Goal: Communication & Community: Answer question/provide support

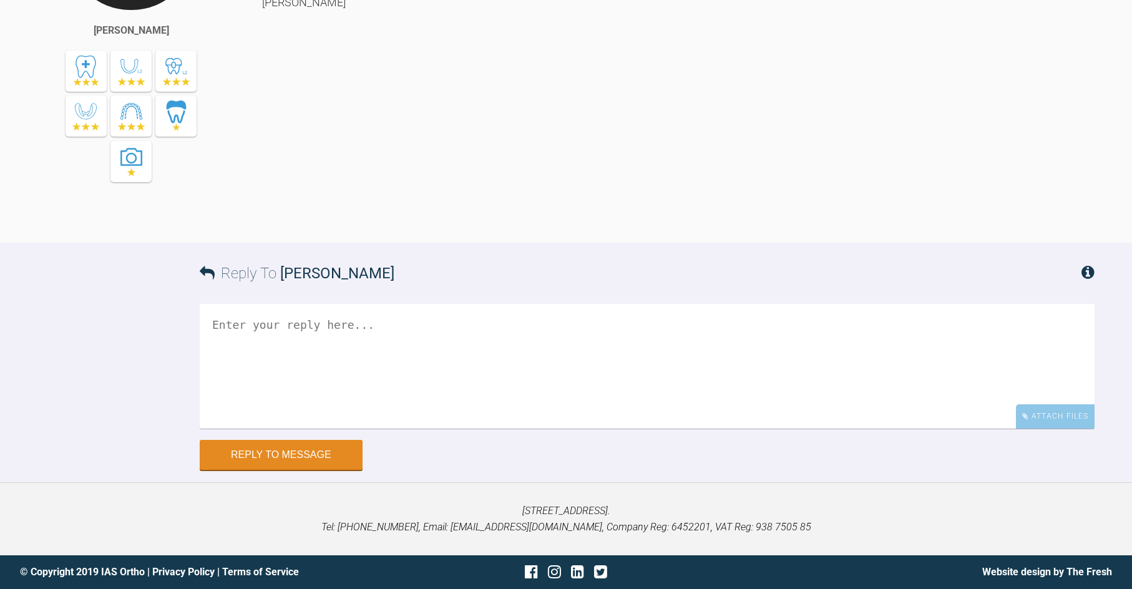
scroll to position [12013, 0]
click at [471, 429] on textarea at bounding box center [647, 366] width 895 height 125
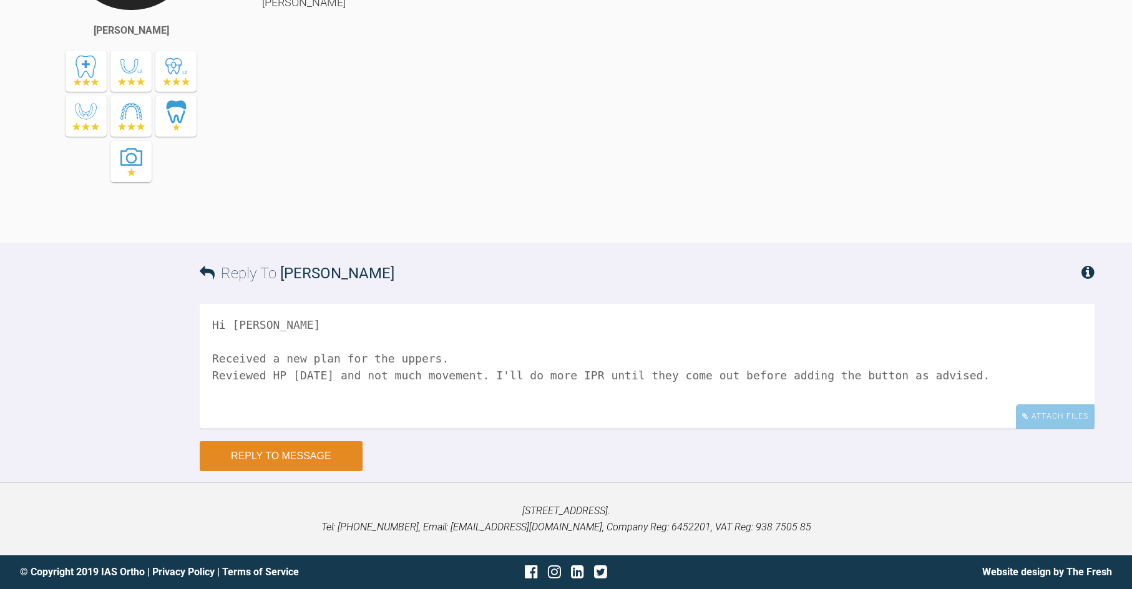
type textarea "Hi [PERSON_NAME] Received a new plan for the uppers. Reviewed HP [DATE] and not…"
click at [344, 469] on button "Reply to Message" at bounding box center [281, 456] width 163 height 30
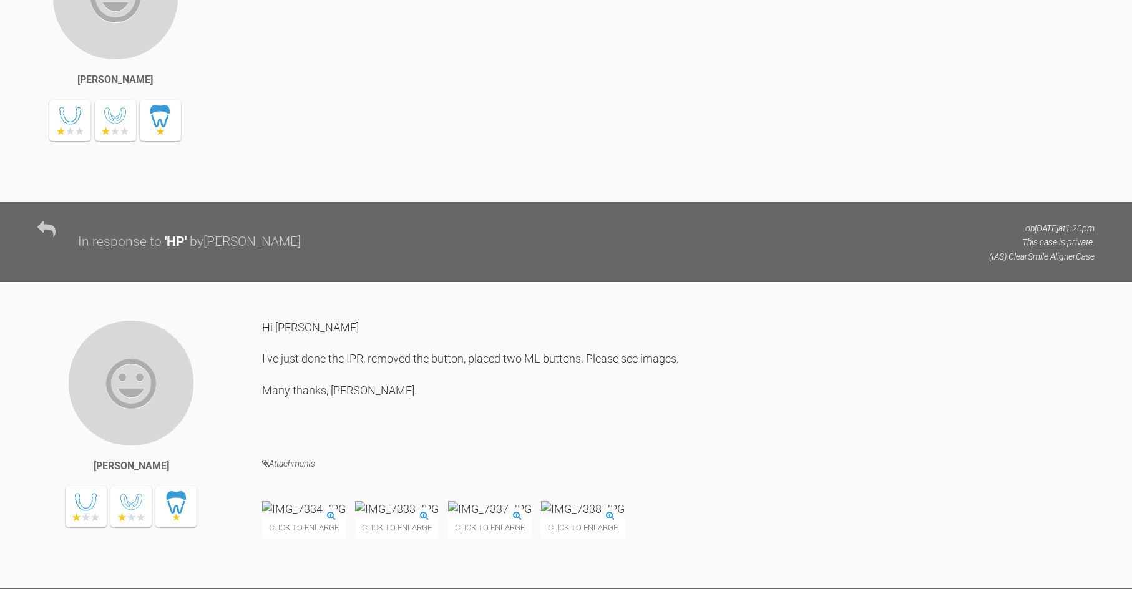
scroll to position [10603, 0]
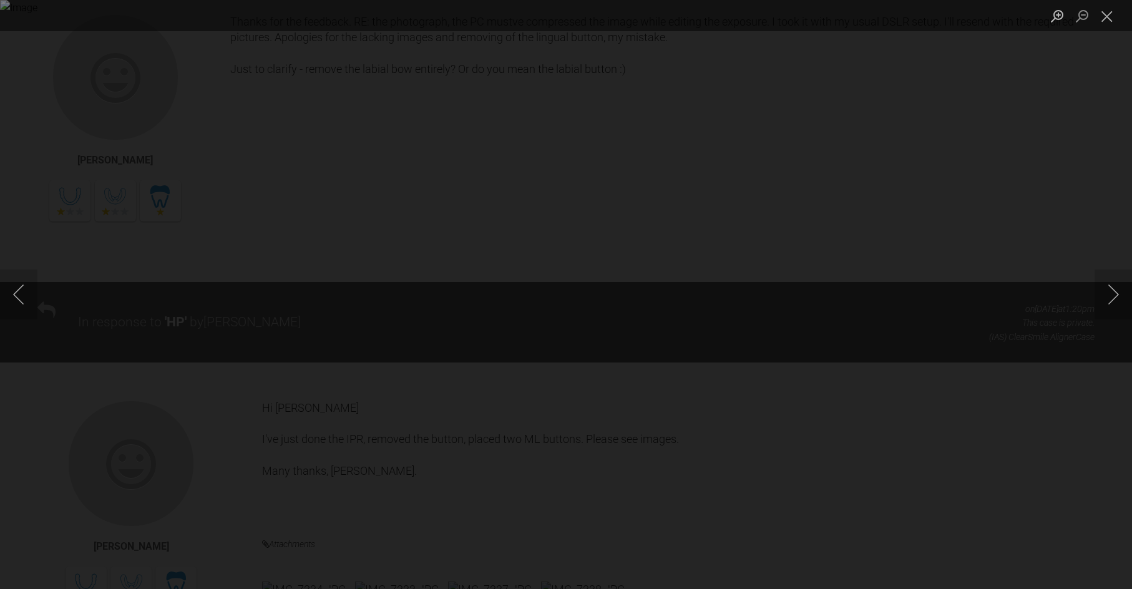
click at [601, 463] on div "Lightbox" at bounding box center [566, 294] width 1132 height 589
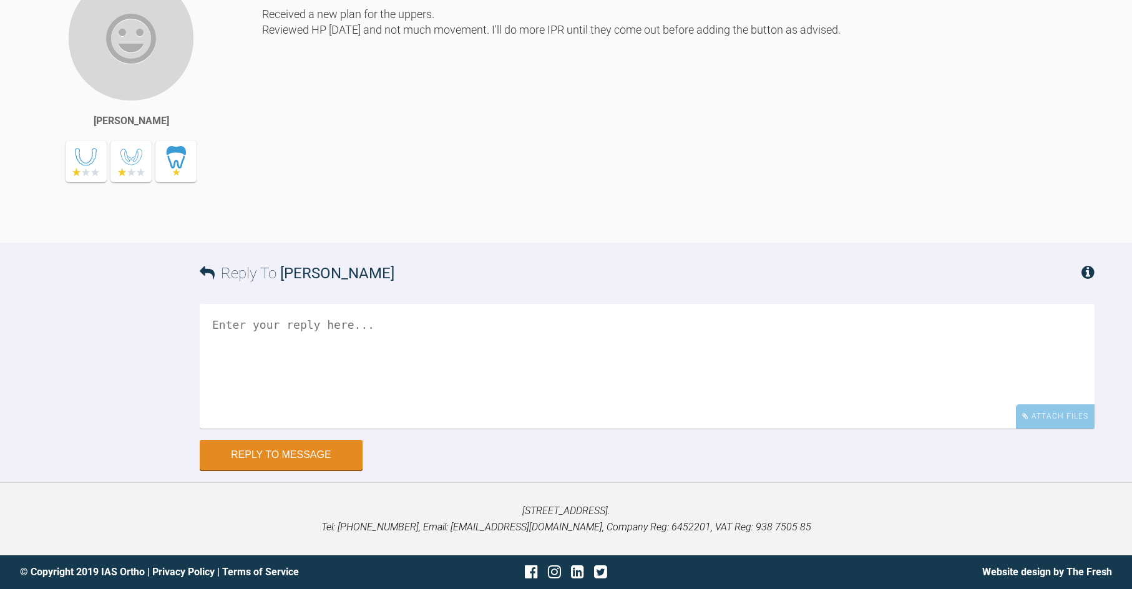
scroll to position [12524, 0]
click at [586, 380] on textarea at bounding box center [647, 366] width 895 height 125
click at [410, 357] on textarea at bounding box center [647, 366] width 895 height 125
click at [1048, 424] on div "Attach Files" at bounding box center [1055, 417] width 79 height 24
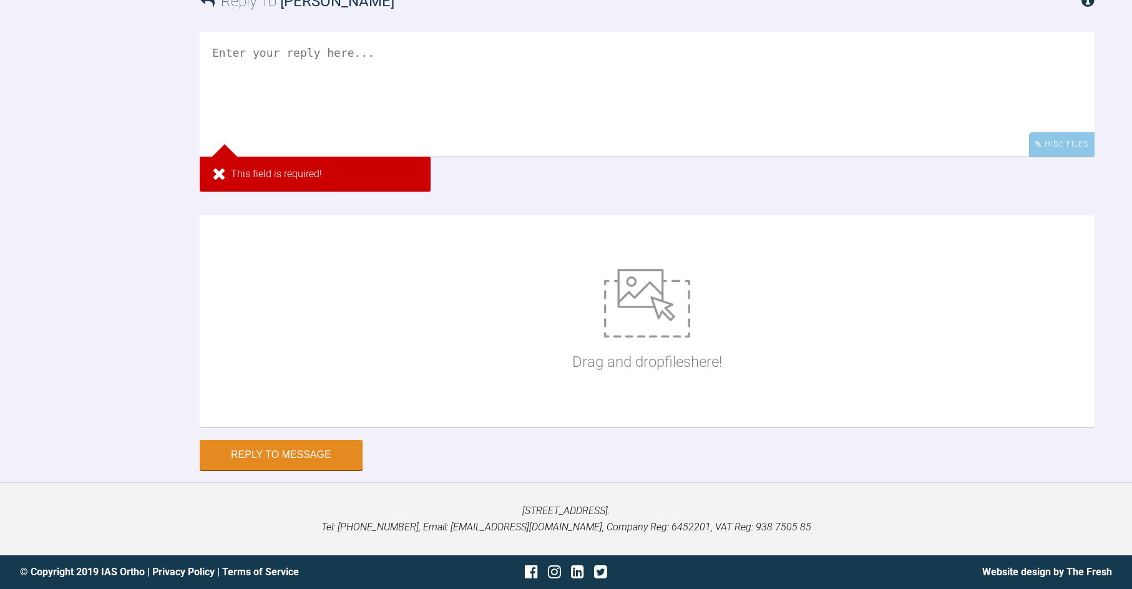
scroll to position [12796, 0]
click at [682, 372] on p "Drag and drop files here!" at bounding box center [647, 362] width 150 height 24
type input "C:\fakepath\IMG_7360.JPG"
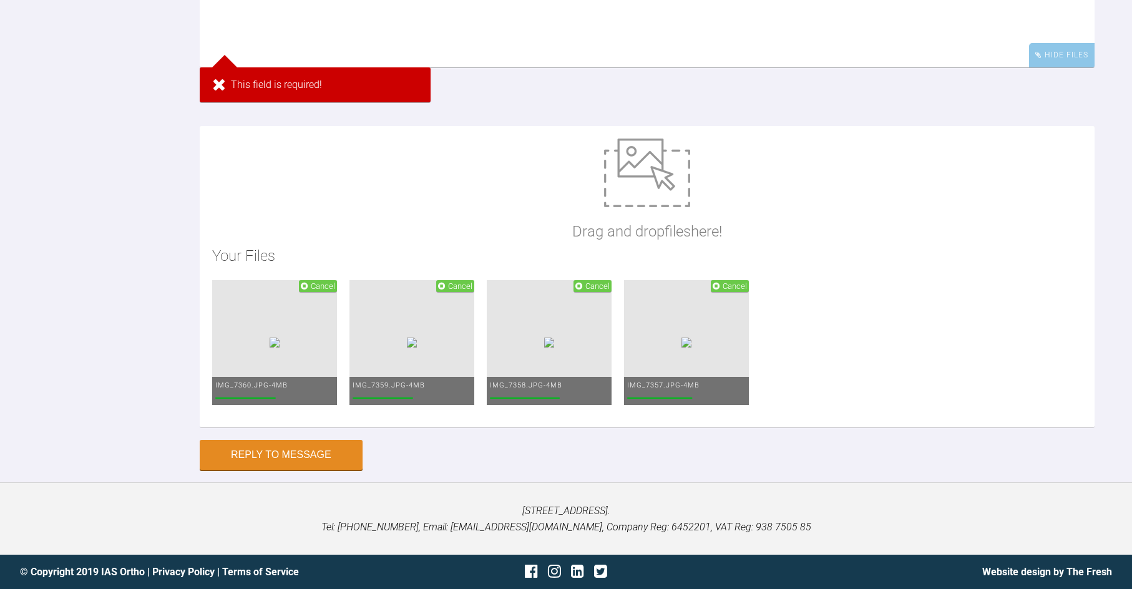
click at [422, 67] on textarea at bounding box center [647, 5] width 895 height 125
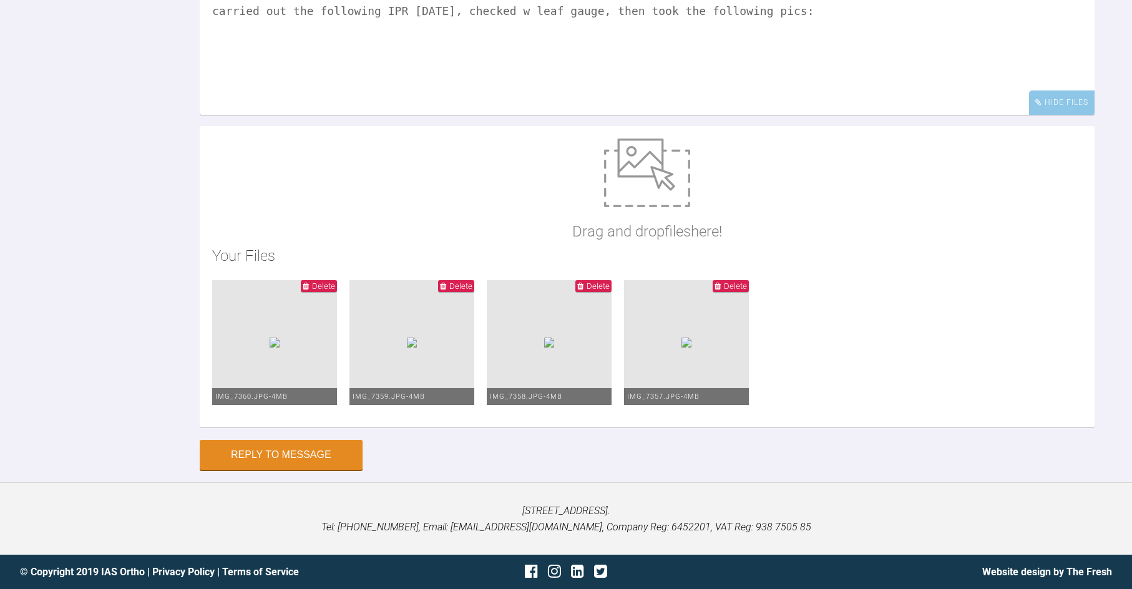
paste textarea "double sided red LL2m LR2m single sided blue LL2d LR2d"
click at [762, 53] on textarea "carried out the following IPR [DATE], checked w leaf gauge, then took the follo…" at bounding box center [647, 52] width 895 height 125
click at [534, 64] on textarea "carried out the following IPR [DATE], checked w leaf gauge, then took the follo…" at bounding box center [647, 52] width 895 height 125
drag, startPoint x: 769, startPoint y: 51, endPoint x: 664, endPoint y: 54, distance: 104.9
click at [664, 54] on textarea "carried out the following IPR [DATE], checked w leaf gauge, then took the follo…" at bounding box center [647, 52] width 895 height 125
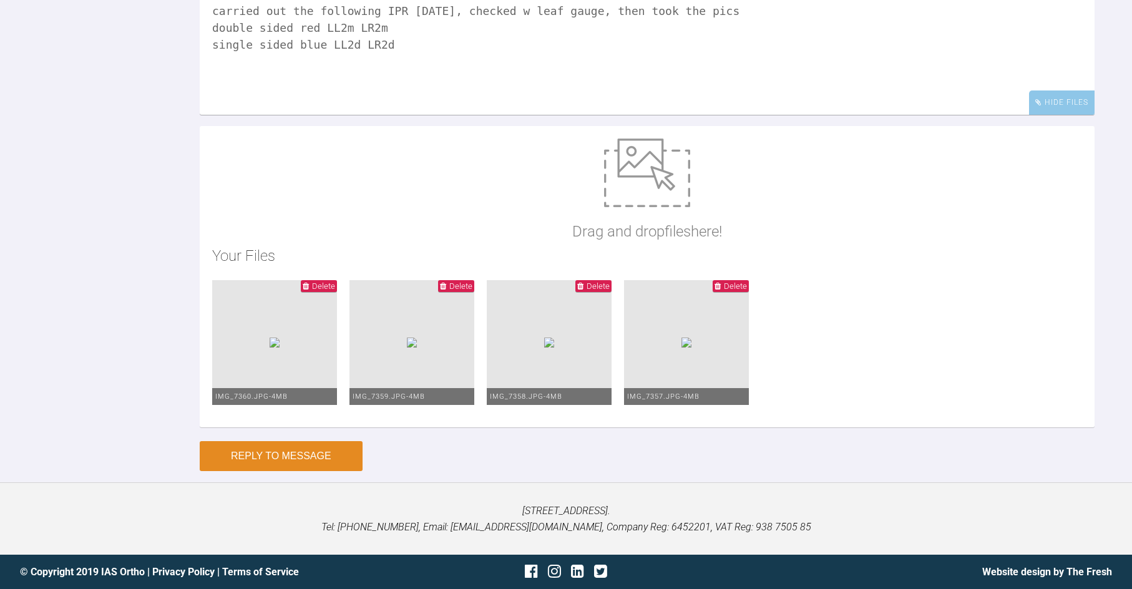
type textarea "carried out the following IPR [DATE], checked w leaf gauge, then took the pics …"
click at [332, 471] on button "Reply to Message" at bounding box center [281, 456] width 163 height 30
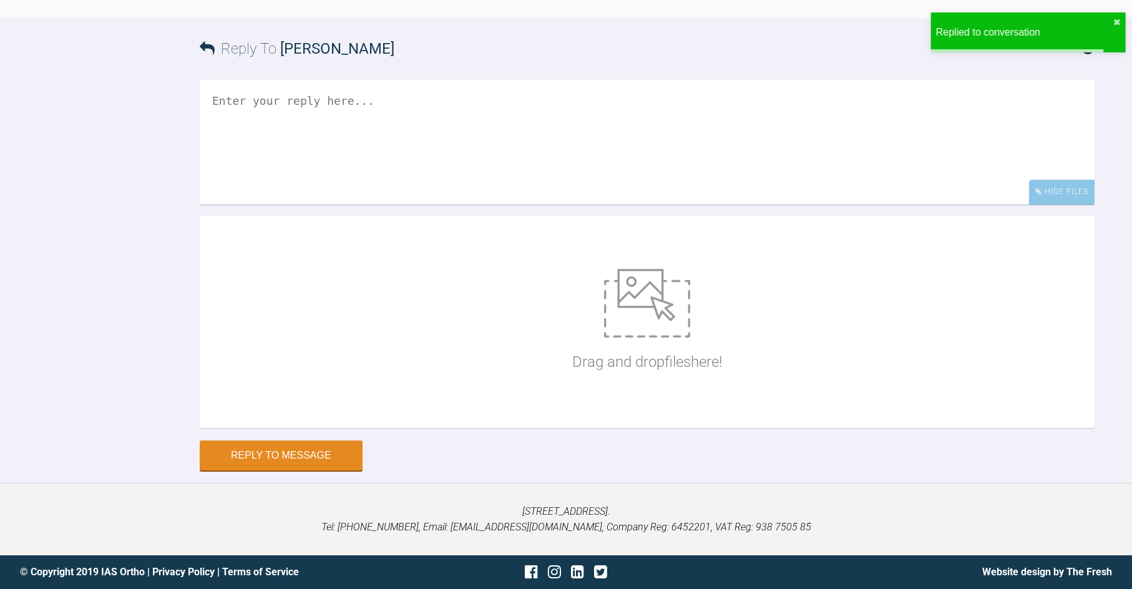
scroll to position [12691, 0]
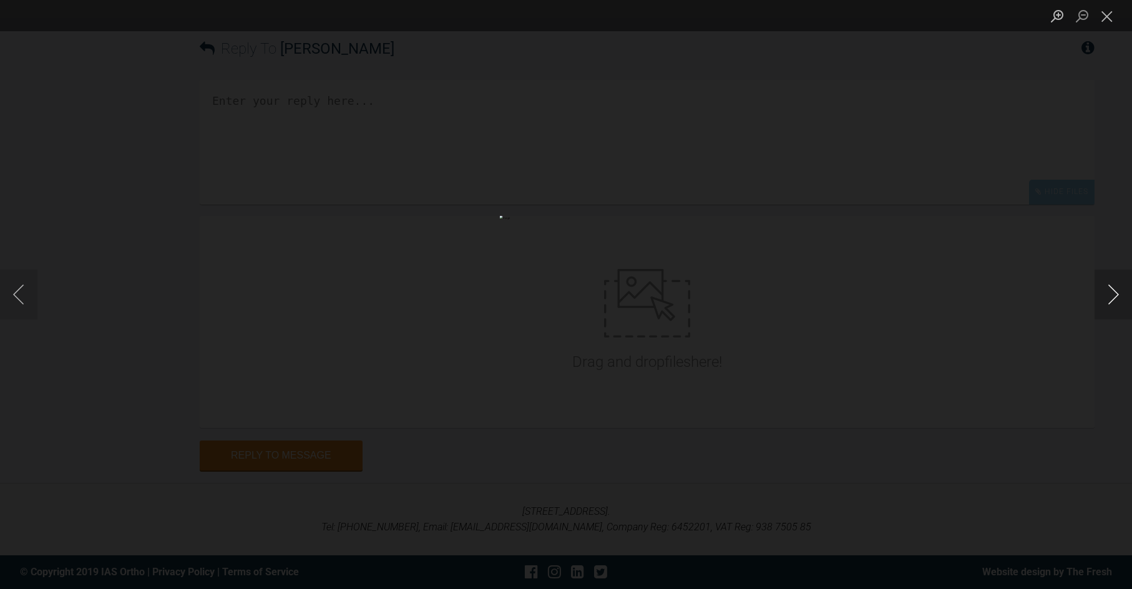
click at [1113, 290] on button "Next image" at bounding box center [1113, 295] width 37 height 50
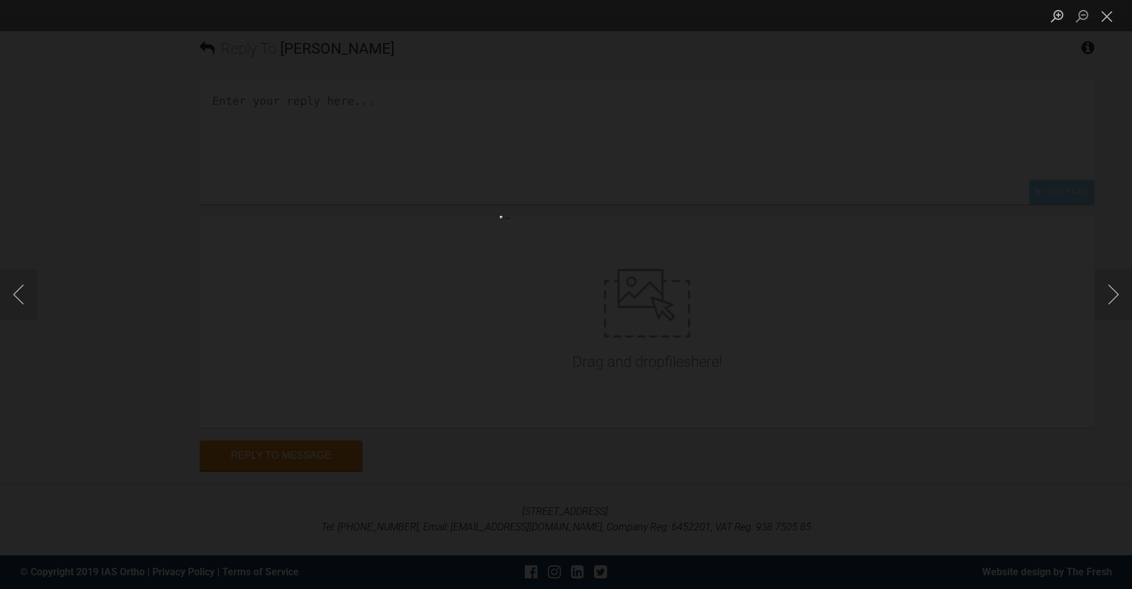
click at [1072, 233] on div "Lightbox" at bounding box center [566, 294] width 1132 height 589
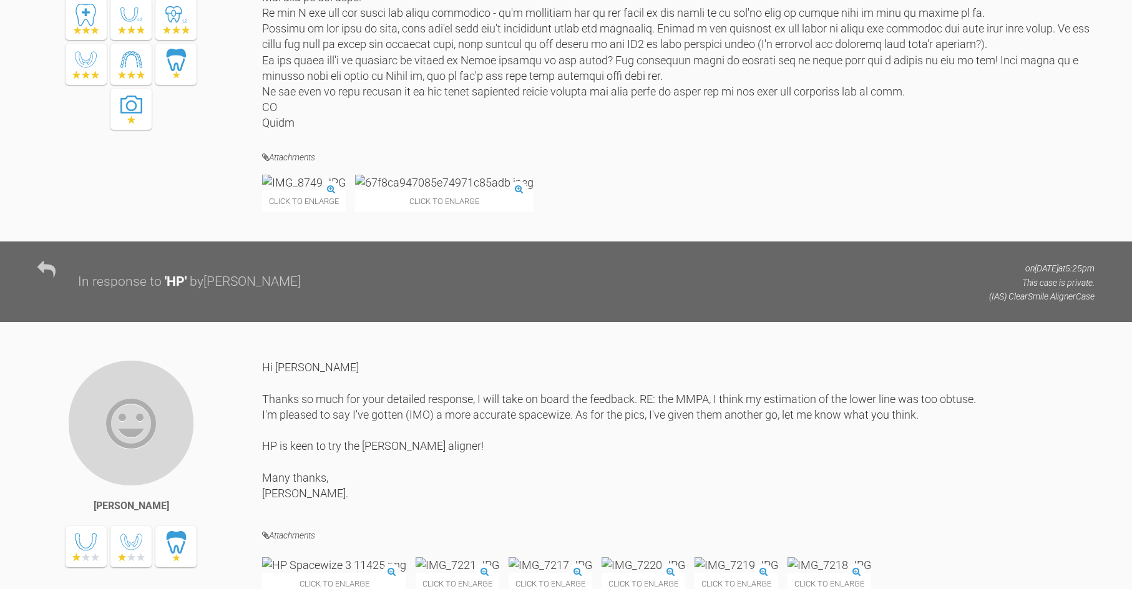
scroll to position [0, 0]
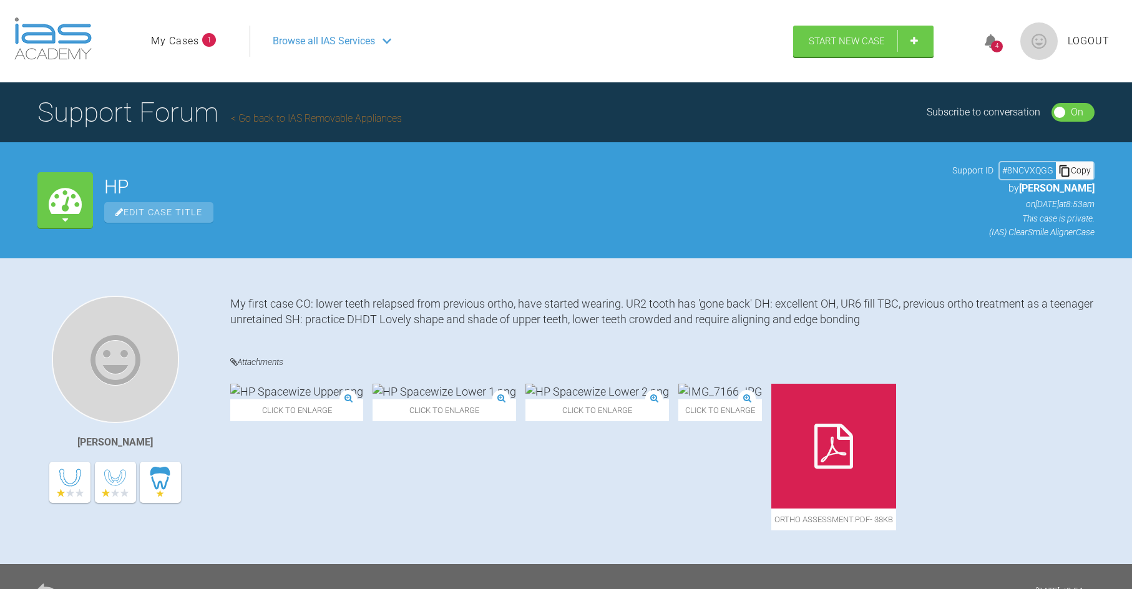
click at [1015, 43] on div "4" at bounding box center [997, 41] width 47 height 29
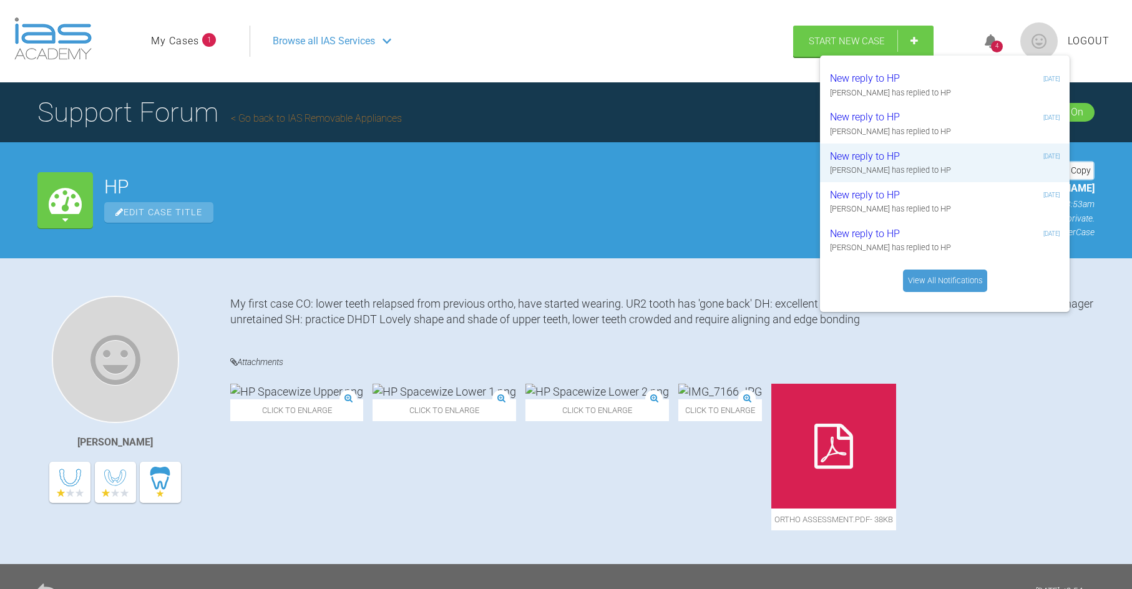
click at [998, 45] on div "4" at bounding box center [997, 47] width 12 height 12
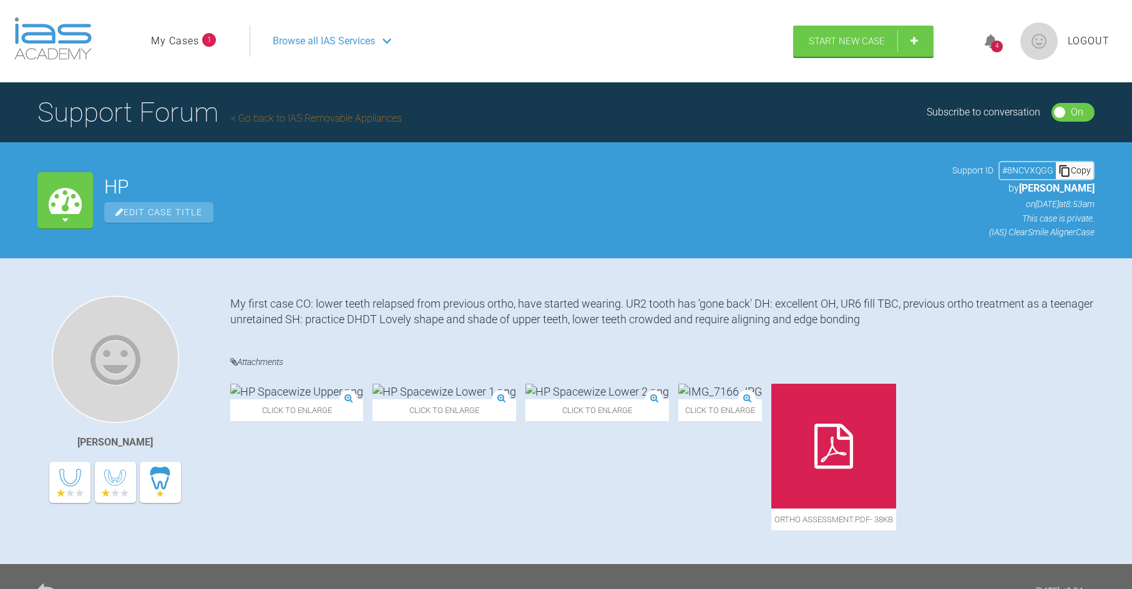
click at [986, 45] on icon at bounding box center [991, 41] width 12 height 14
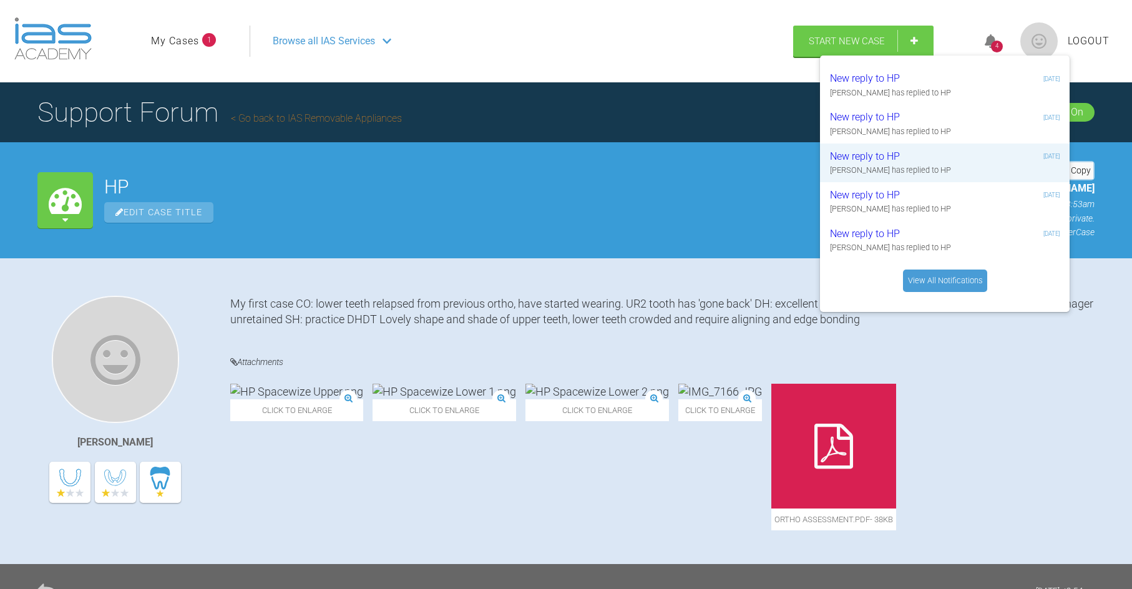
click at [988, 45] on icon at bounding box center [991, 41] width 12 height 14
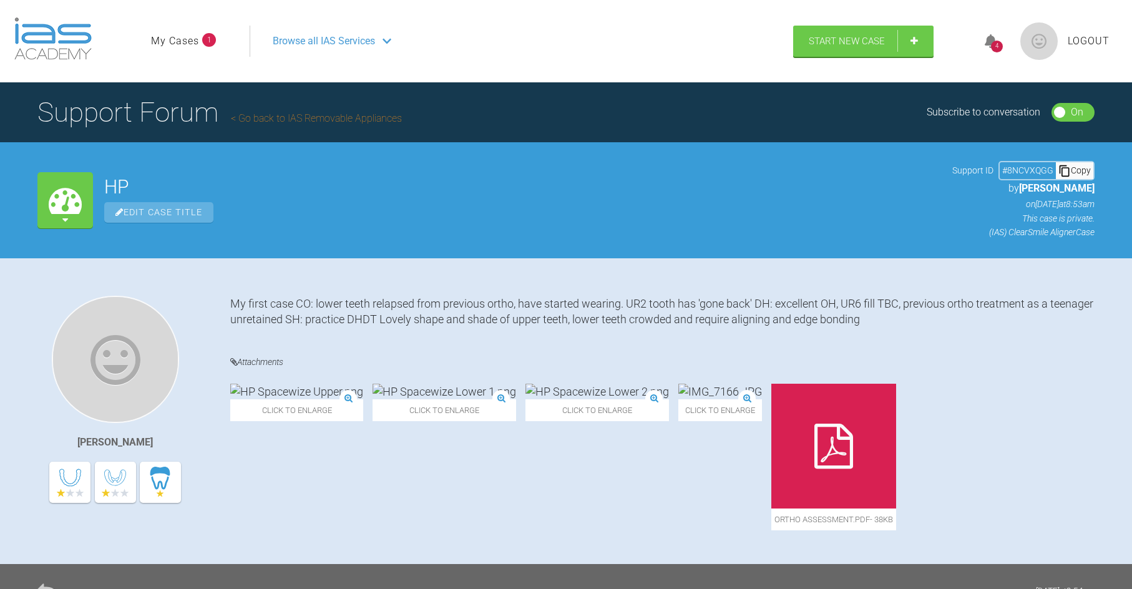
click at [198, 42] on link "My Cases" at bounding box center [175, 41] width 48 height 16
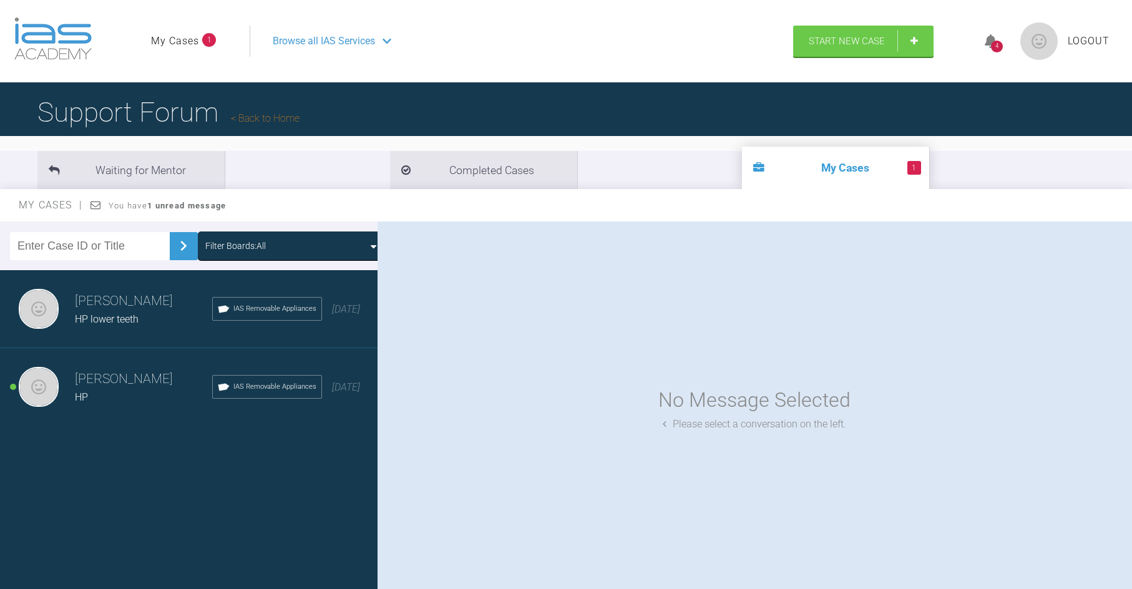
click at [161, 205] on strong "1 unread message" at bounding box center [186, 205] width 79 height 9
click at [110, 307] on h3 "[PERSON_NAME]" at bounding box center [143, 301] width 137 height 21
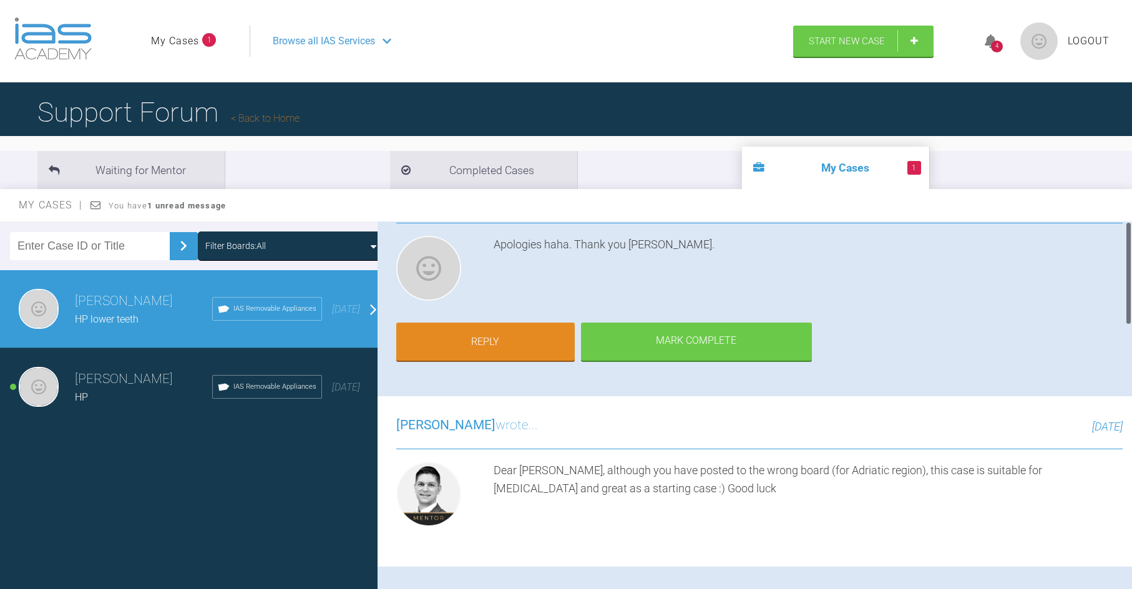
scroll to position [375, 0]
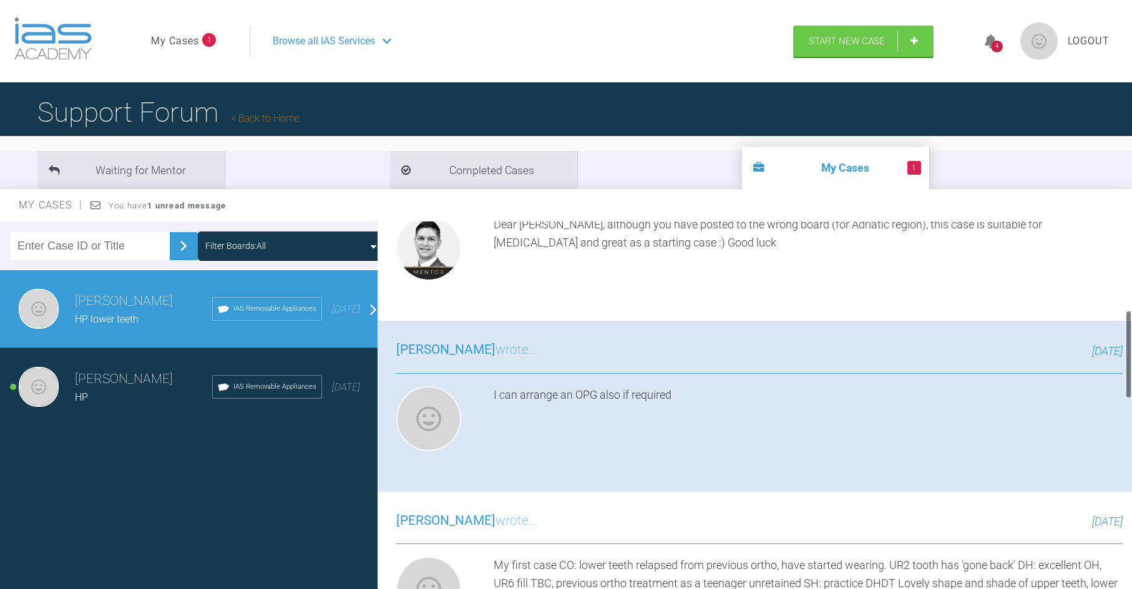
click at [119, 378] on h3 "[PERSON_NAME]" at bounding box center [143, 379] width 137 height 21
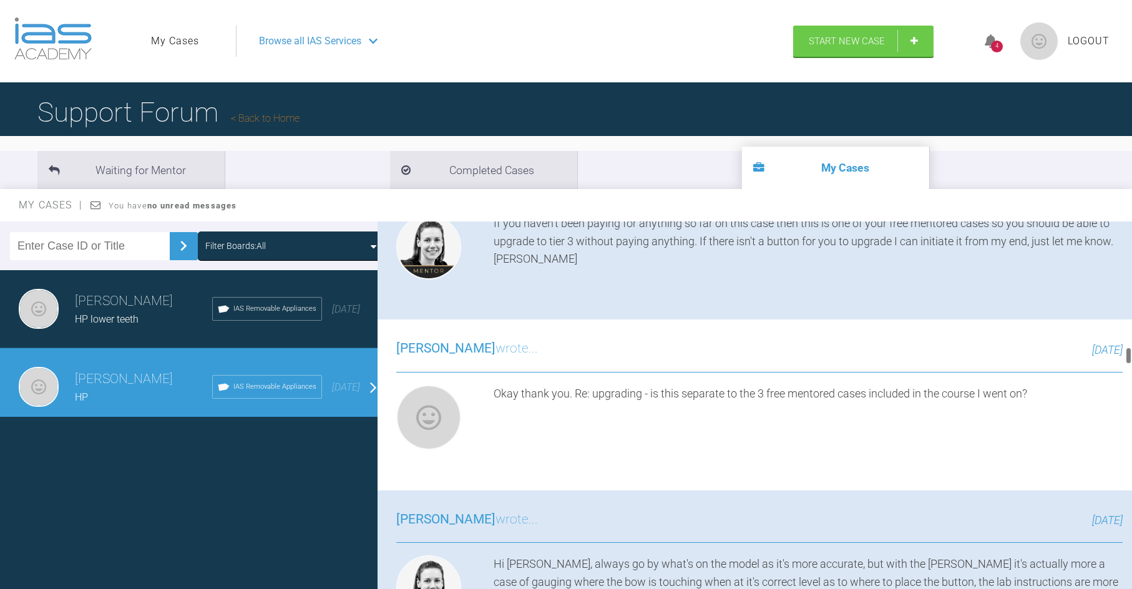
scroll to position [2660, 0]
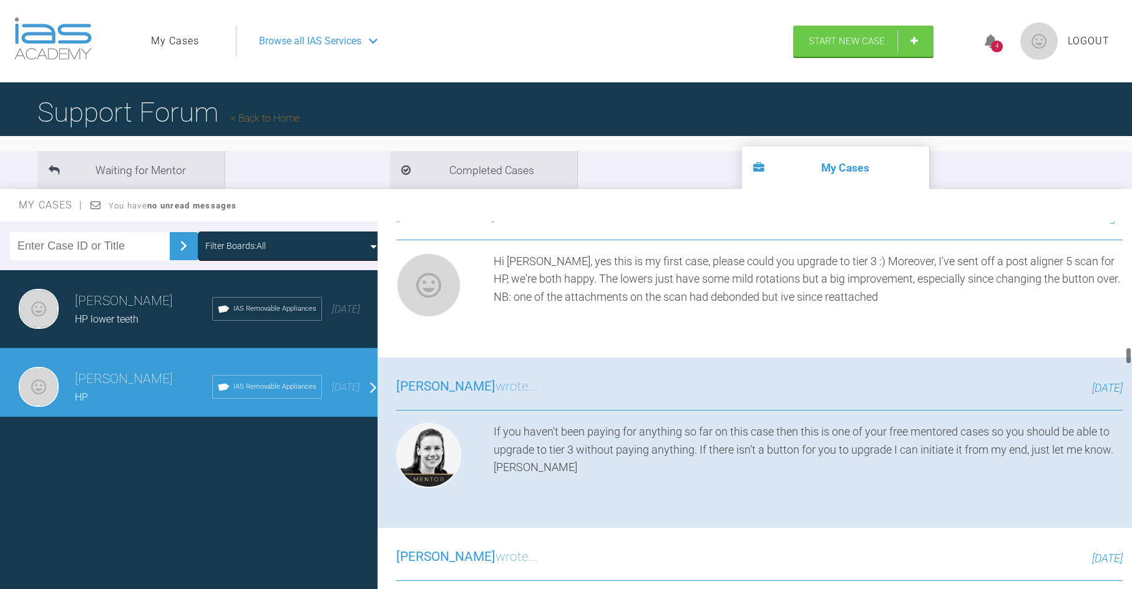
click at [308, 35] on span "Browse all IAS Services" at bounding box center [310, 41] width 102 height 16
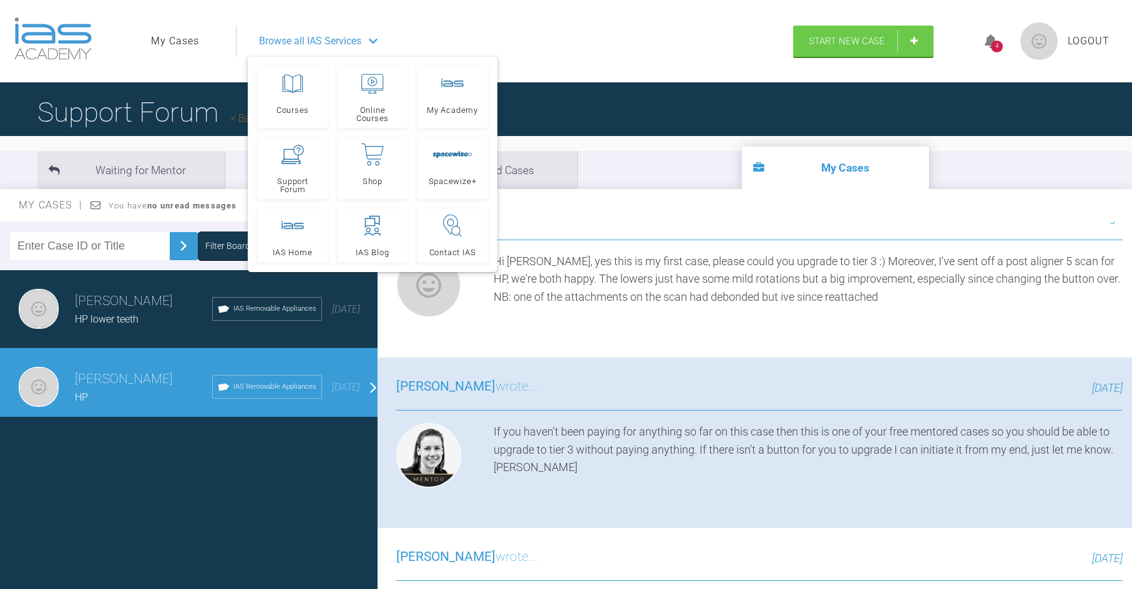
click at [998, 42] on div "4" at bounding box center [997, 47] width 12 height 12
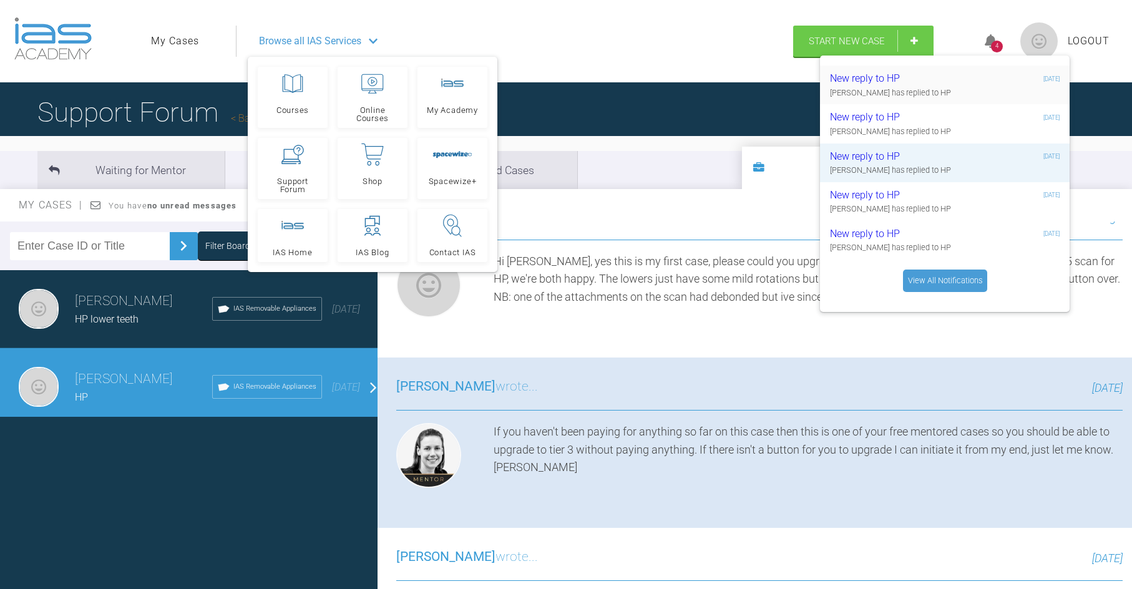
click at [948, 99] on div "[PERSON_NAME] has replied to HP" at bounding box center [945, 93] width 230 height 12
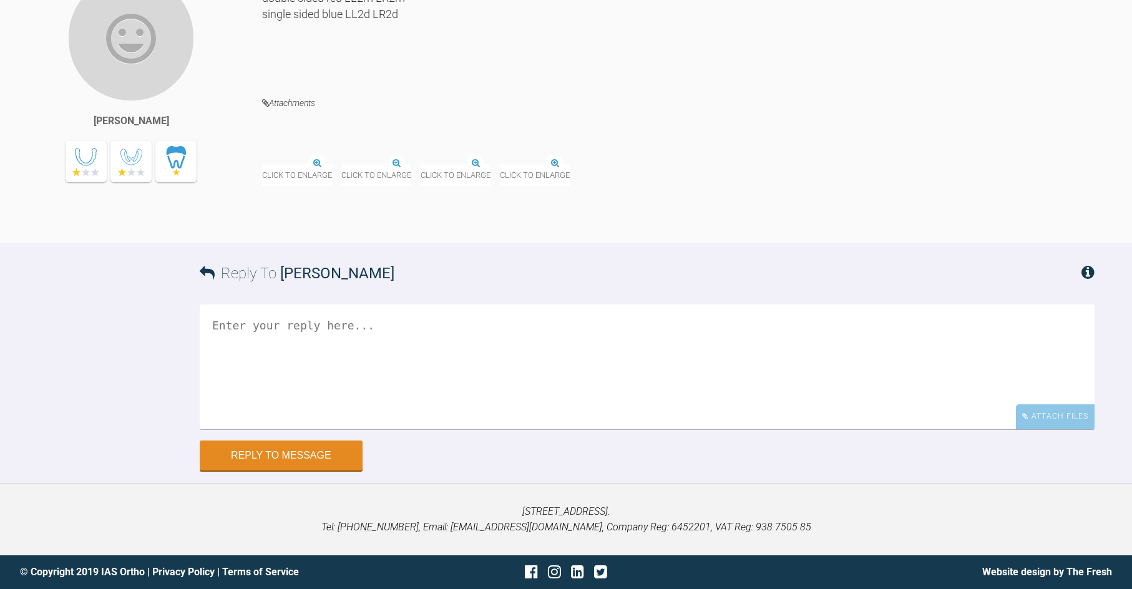
scroll to position [12911, 0]
click at [514, 165] on img at bounding box center [514, 165] width 0 height 0
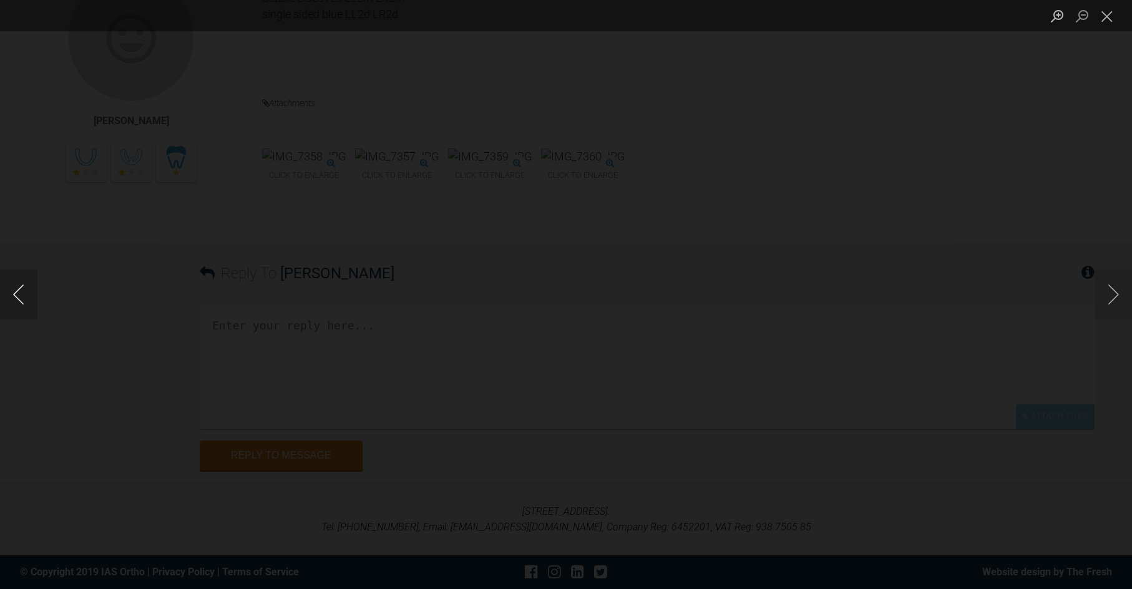
click at [17, 298] on button "Previous image" at bounding box center [18, 295] width 37 height 50
